Goal: Navigation & Orientation: Find specific page/section

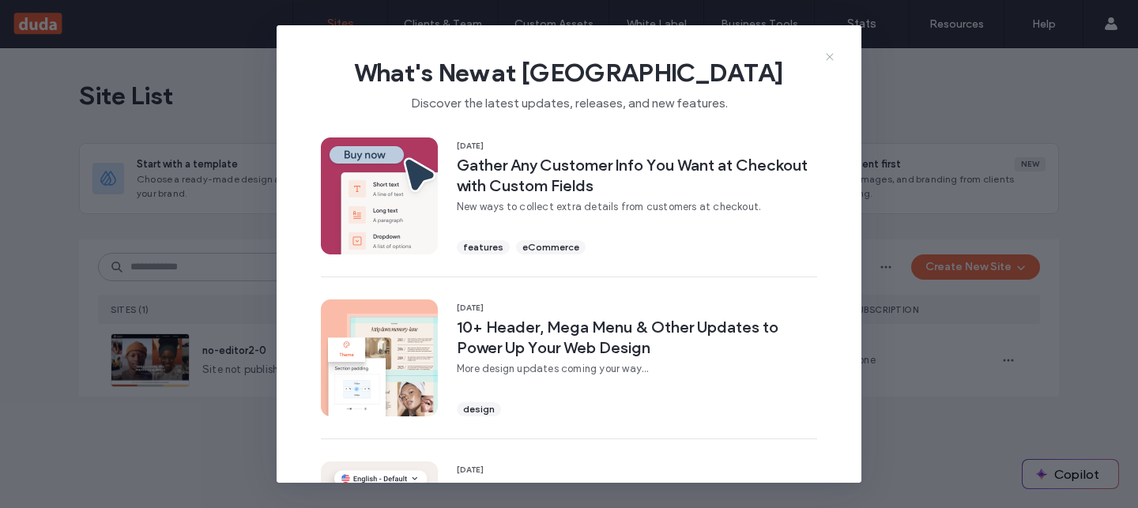
click at [826, 51] on icon at bounding box center [830, 57] width 13 height 13
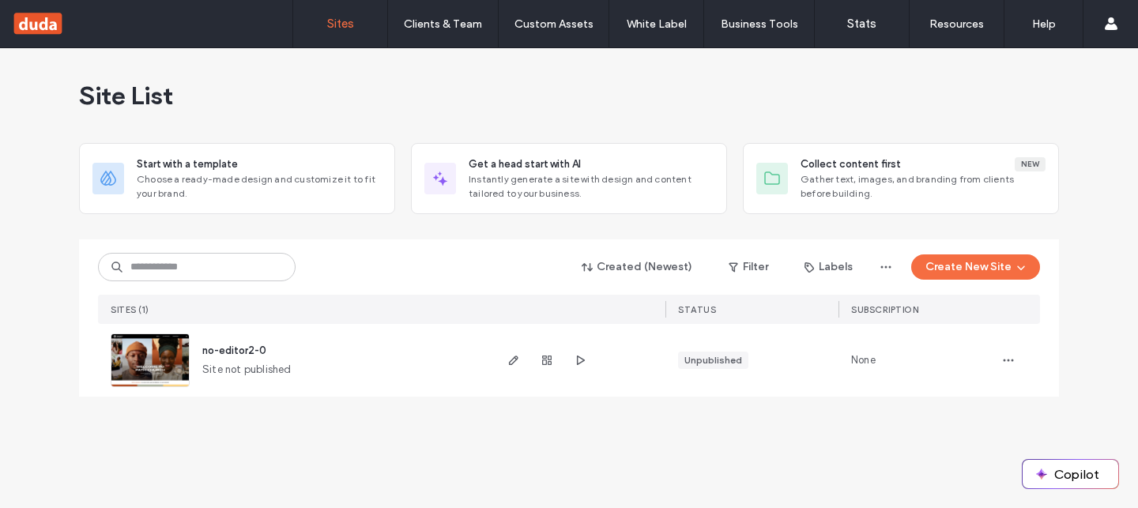
click at [142, 370] on img at bounding box center [149, 388] width 77 height 108
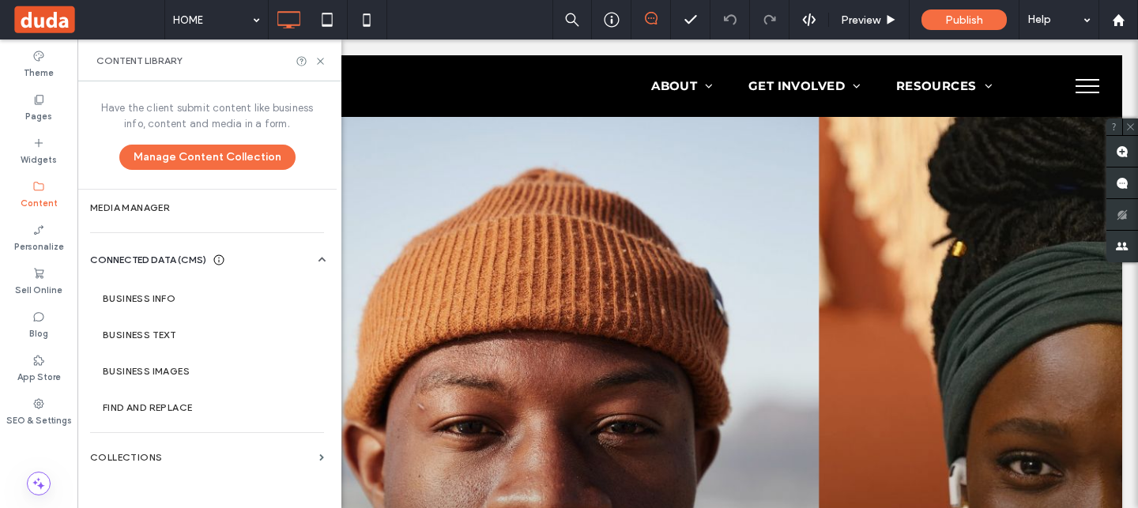
click at [14, 17] on span at bounding box center [88, 20] width 153 height 32
